Goal: Information Seeking & Learning: Learn about a topic

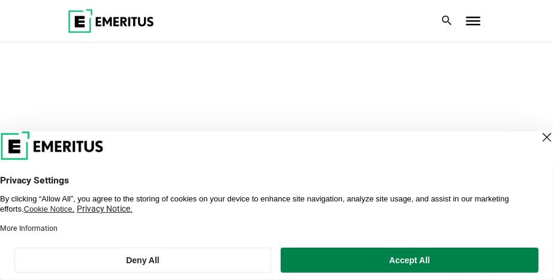
scroll to position [92, 0]
click at [538, 144] on div "Close Layer" at bounding box center [546, 137] width 17 height 17
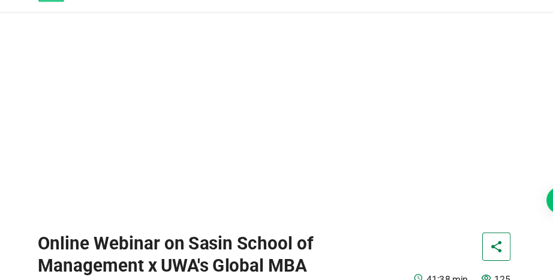
scroll to position [126, 0]
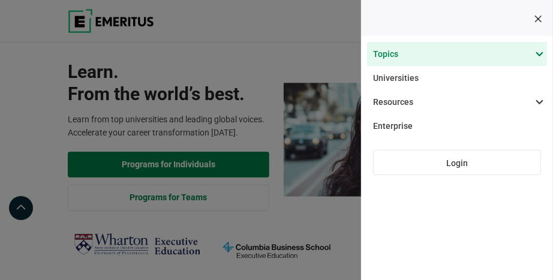
click at [541, 55] on span at bounding box center [451, 54] width 180 height 24
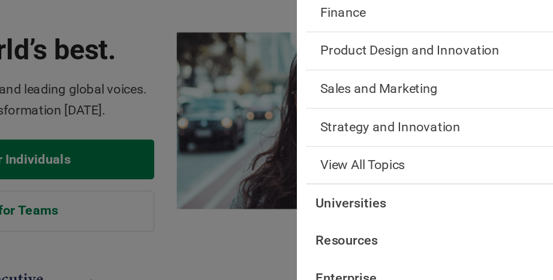
scroll to position [132, 0]
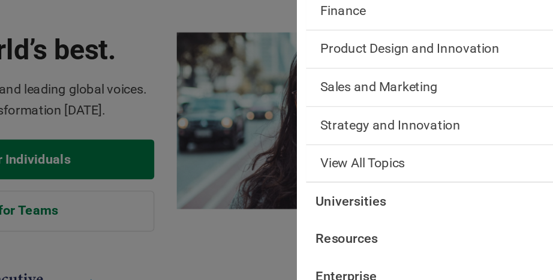
click at [448, 122] on span "Sales and Marketing" at bounding box center [414, 118] width 76 height 12
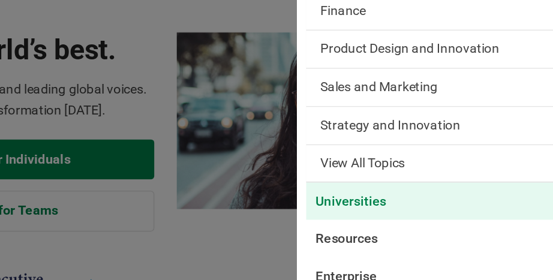
click at [413, 195] on link "Universities" at bounding box center [457, 191] width 180 height 24
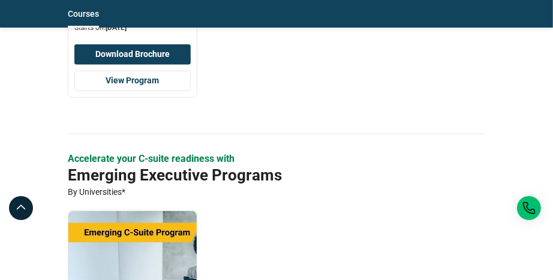
scroll to position [517, 0]
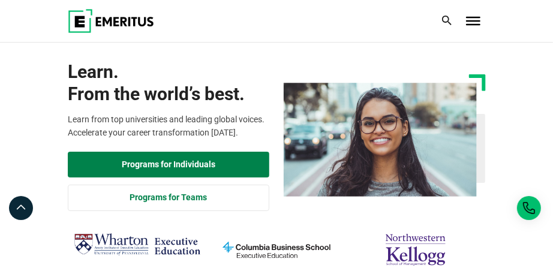
click at [475, 18] on span "Toggle Menu" at bounding box center [473, 17] width 14 height 1
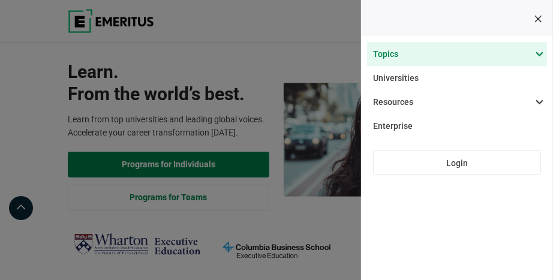
click at [541, 55] on span at bounding box center [451, 54] width 180 height 24
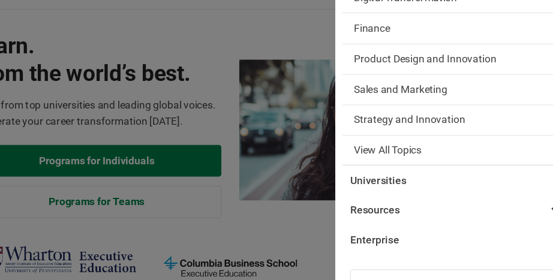
scroll to position [155, 0]
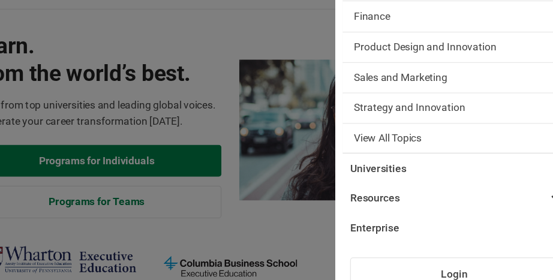
click at [459, 124] on span "Strategy and Innovation" at bounding box center [421, 122] width 90 height 12
